Goal: Task Accomplishment & Management: Manage account settings

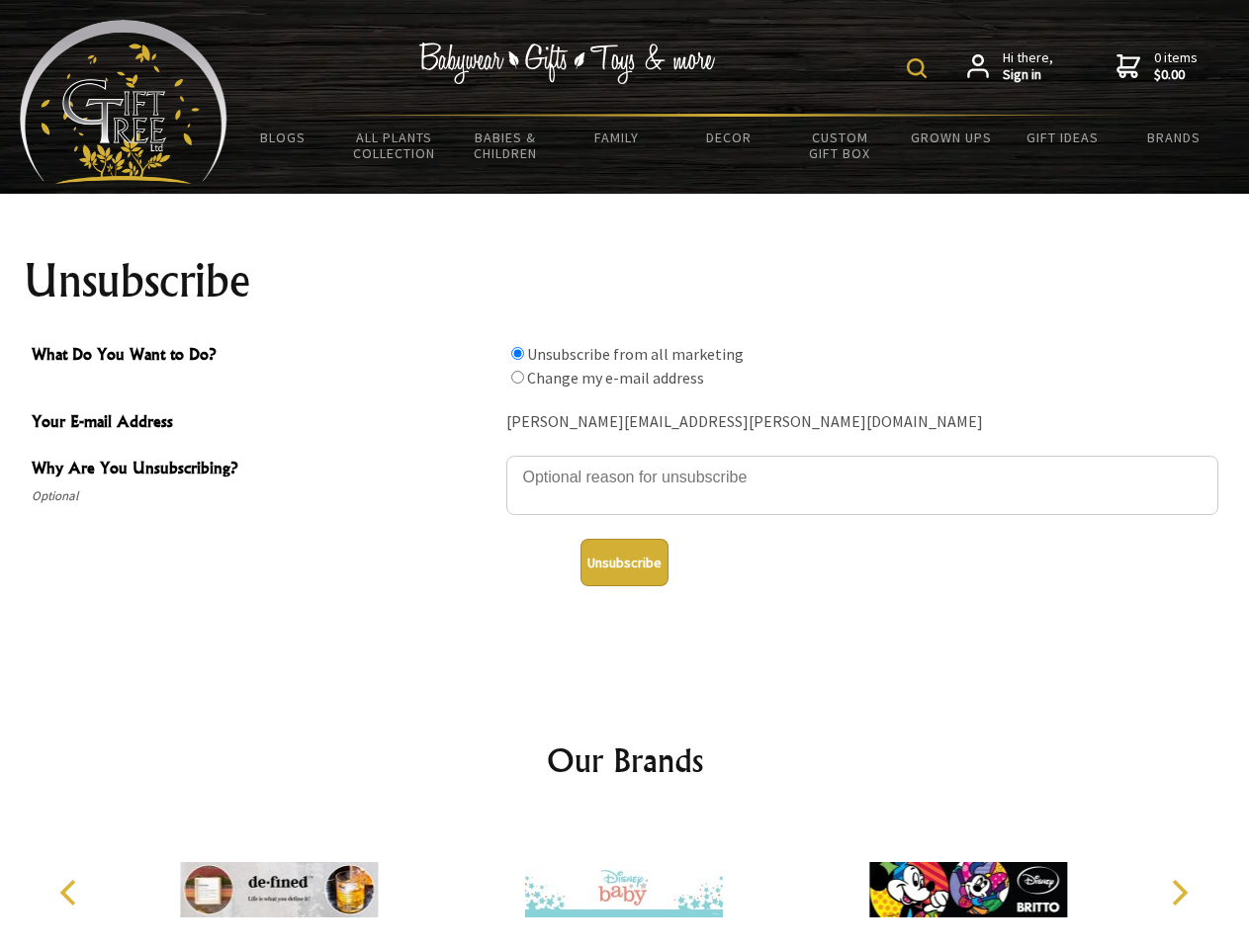
click at [919, 68] on img at bounding box center [917, 68] width 20 height 20
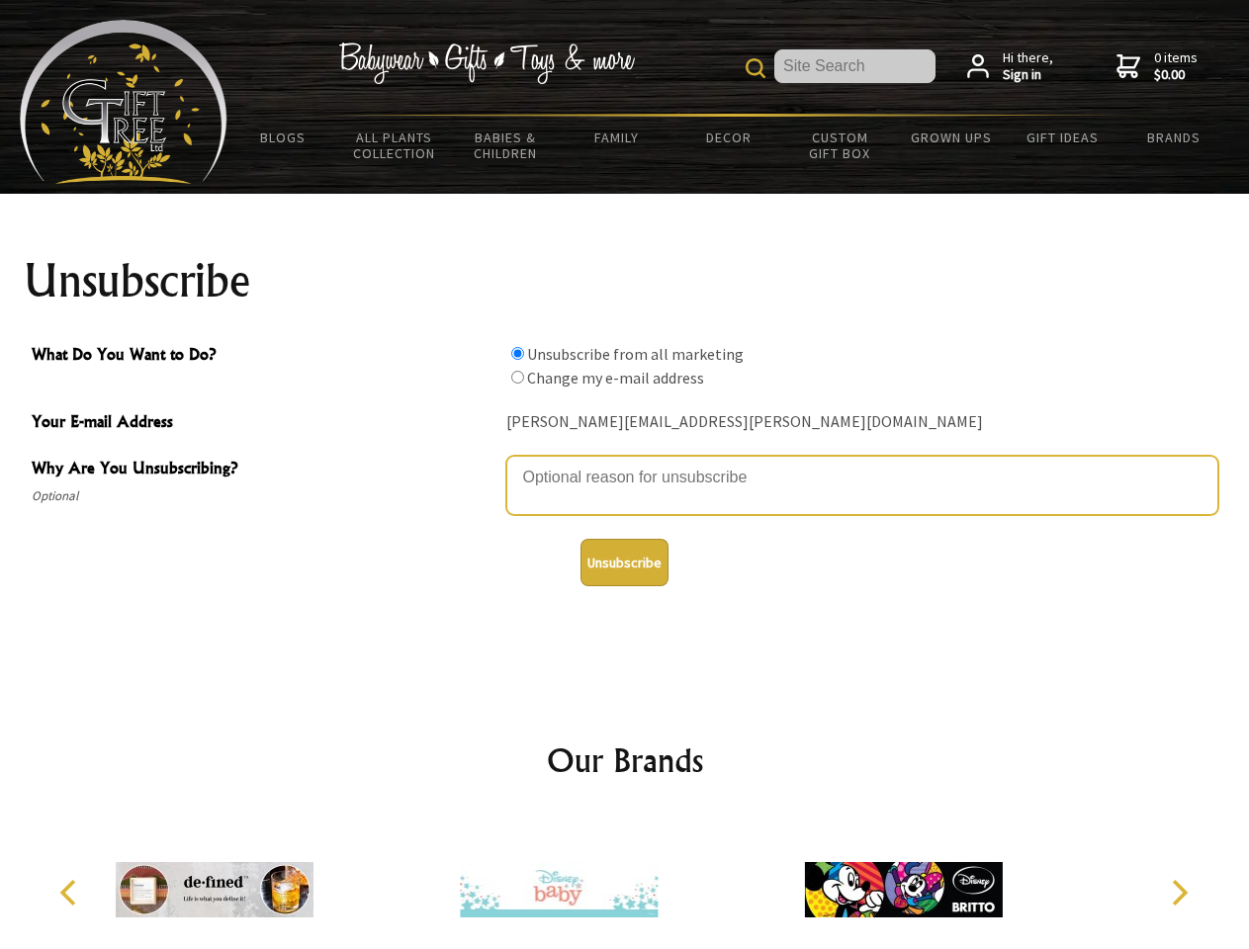
click at [625, 463] on textarea "Why Are You Unsubscribing?" at bounding box center [862, 485] width 712 height 59
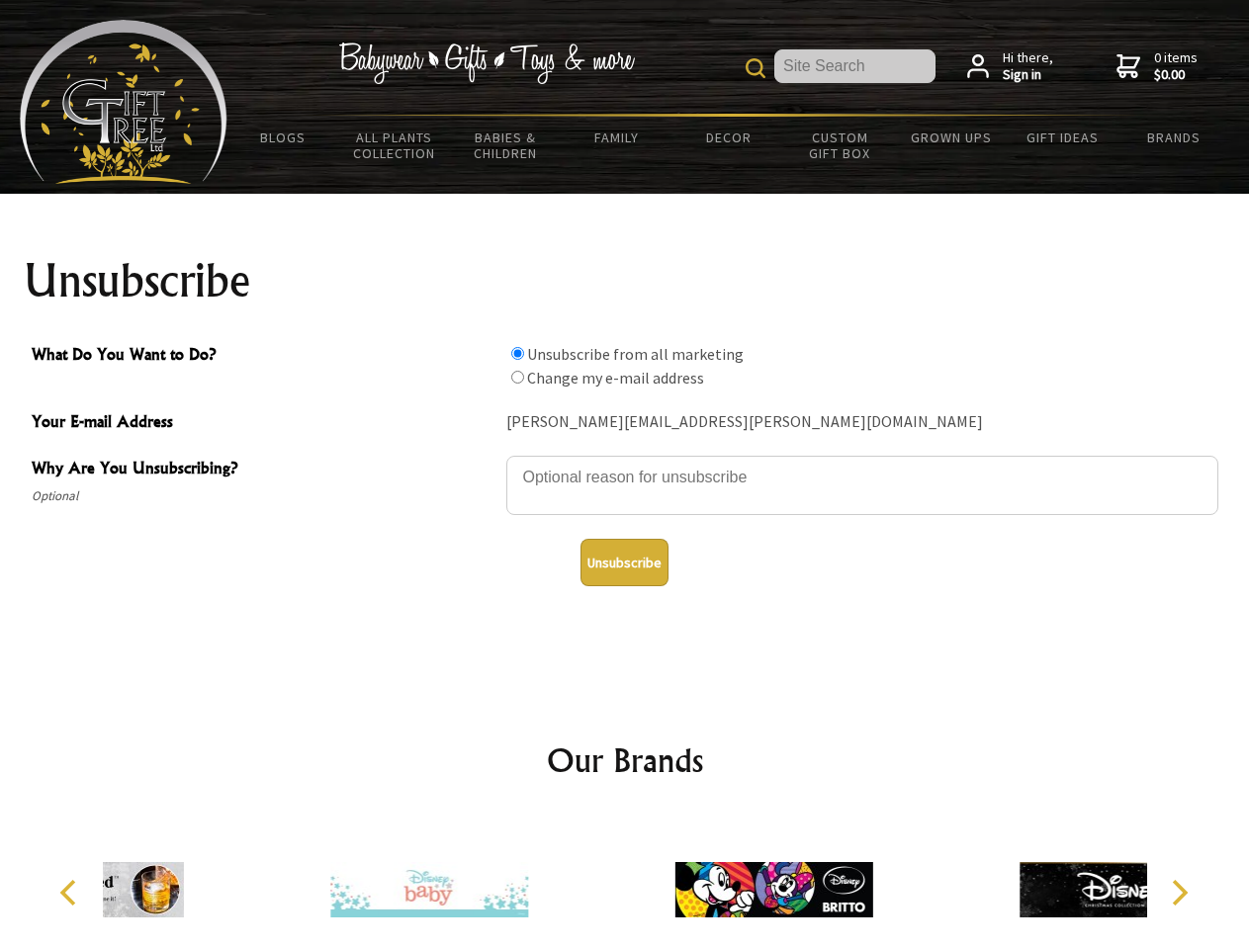
click at [517, 353] on input "What Do You Want to Do?" at bounding box center [517, 353] width 13 height 13
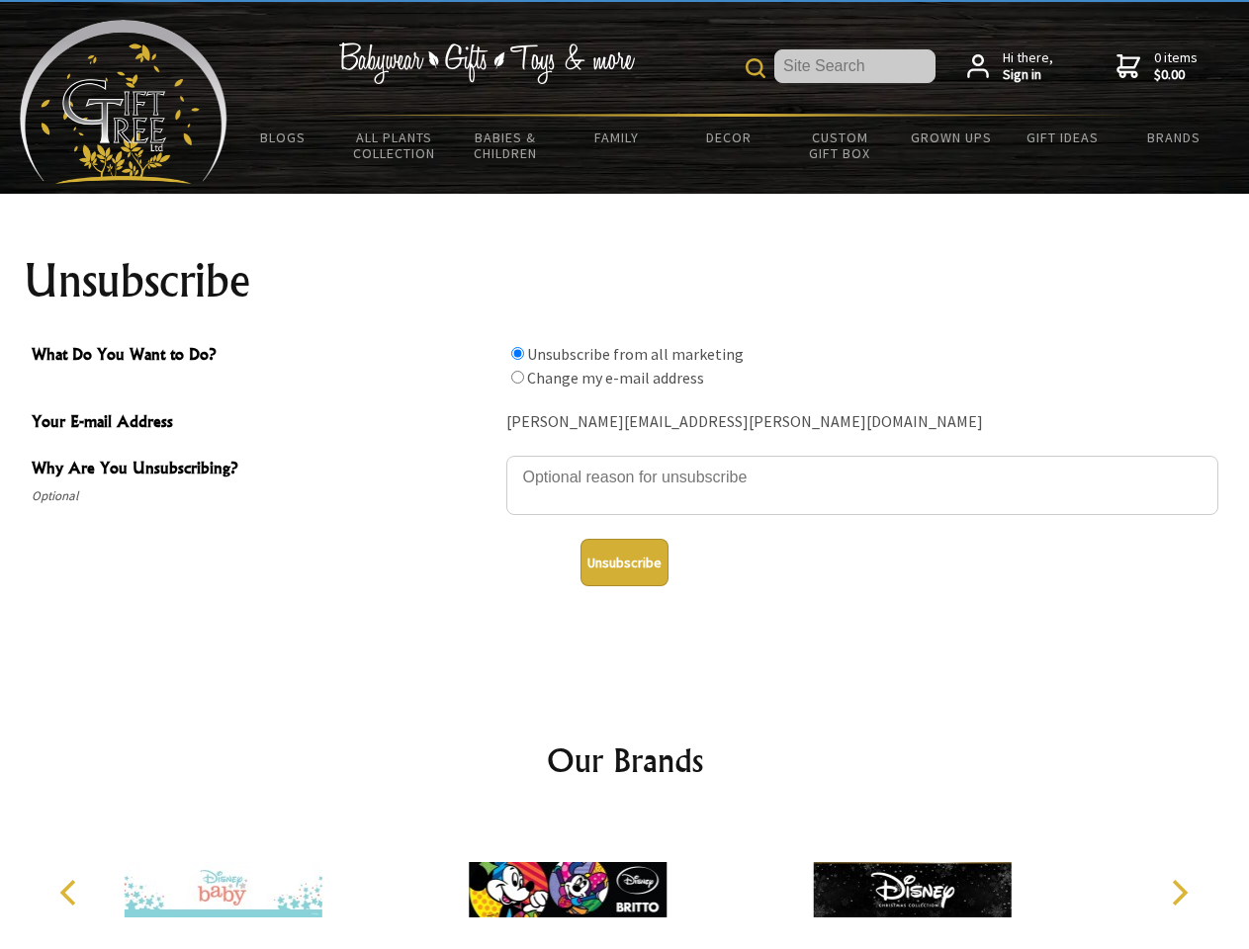
click at [517, 377] on input "What Do You Want to Do?" at bounding box center [517, 377] width 13 height 13
radio input "true"
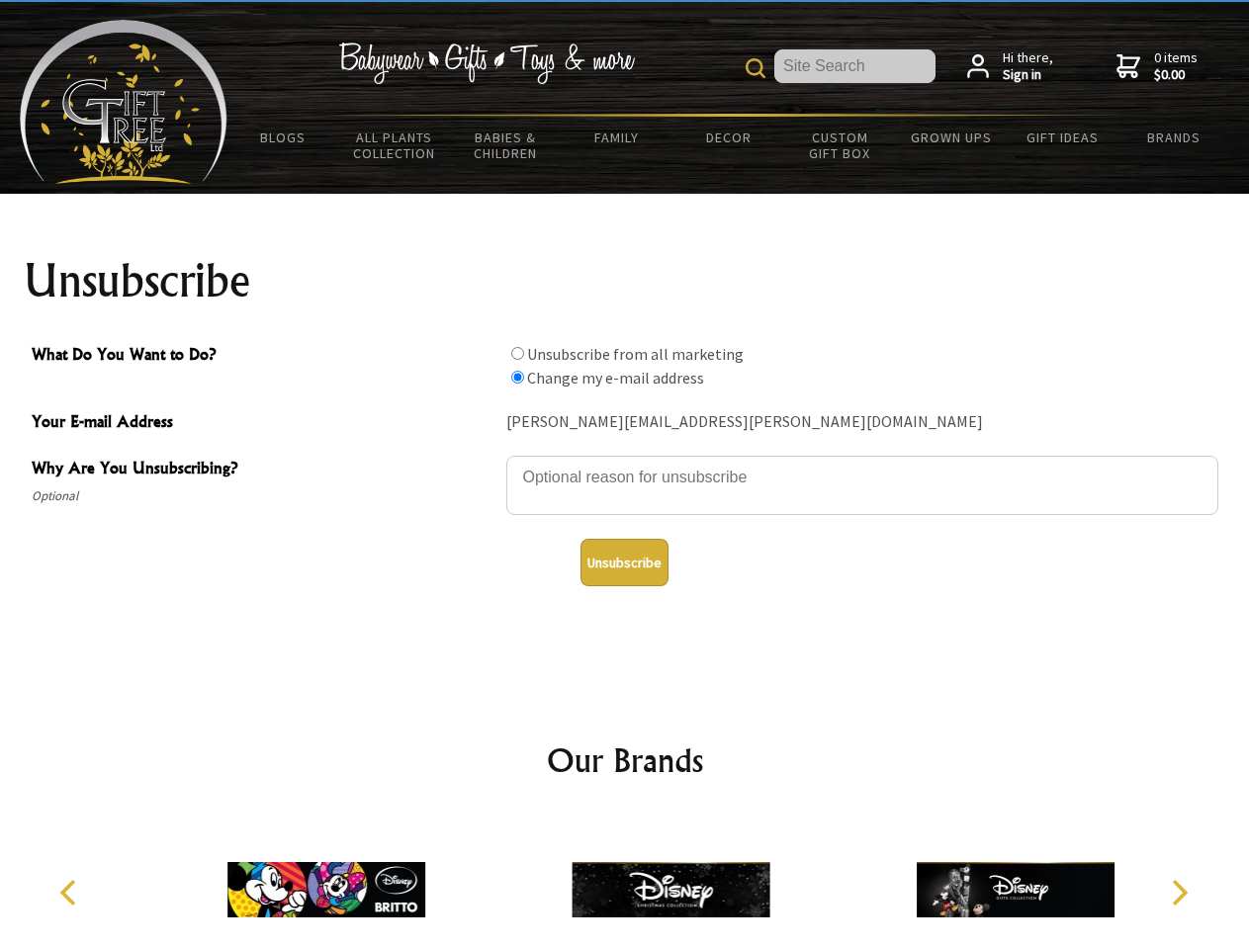
click at [624, 563] on button "Unsubscribe" at bounding box center [624, 562] width 88 height 47
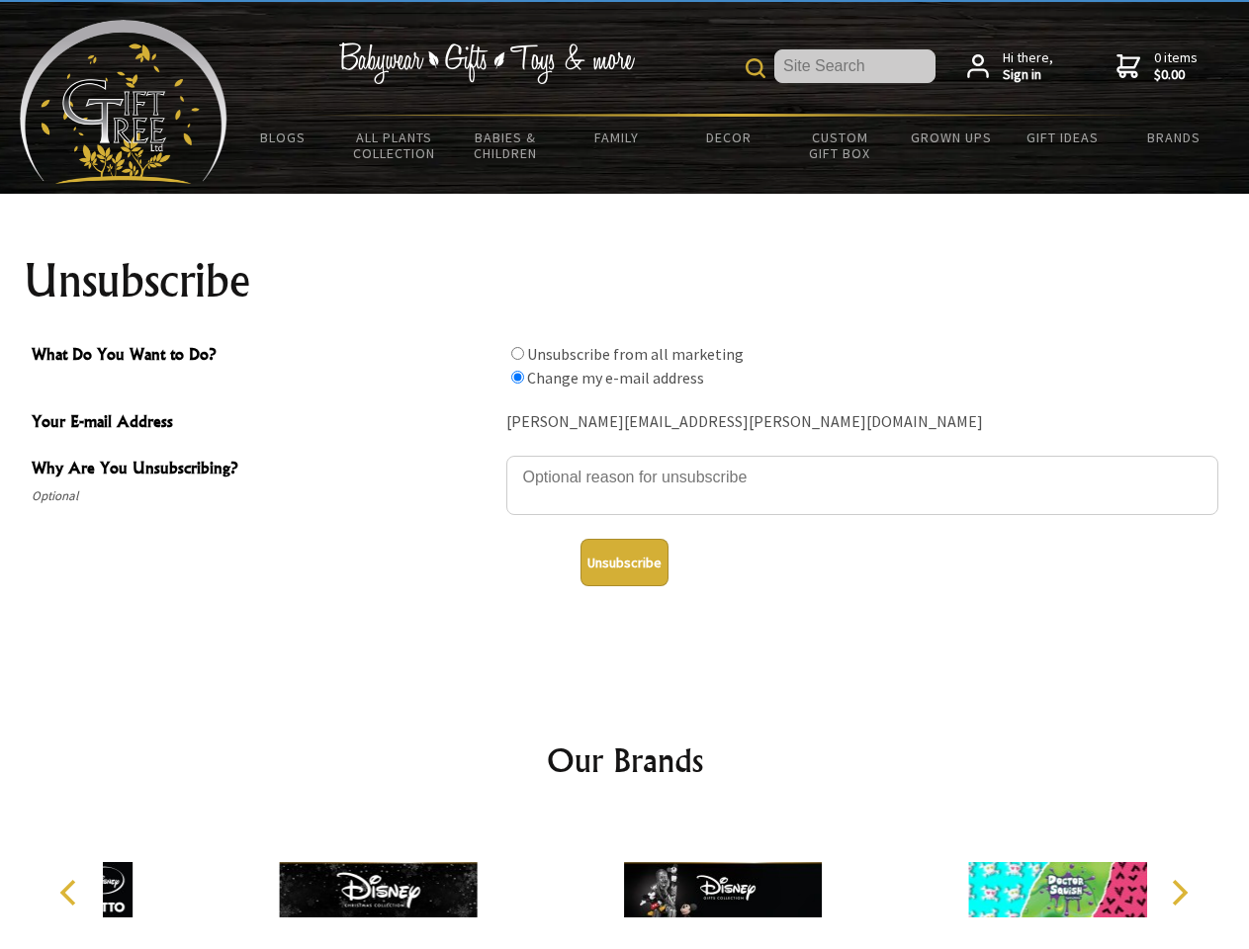
click at [71, 893] on icon "Previous" at bounding box center [70, 893] width 26 height 26
click at [1178, 893] on icon "Next" at bounding box center [1178, 893] width 26 height 26
